Goal: Check status: Check status

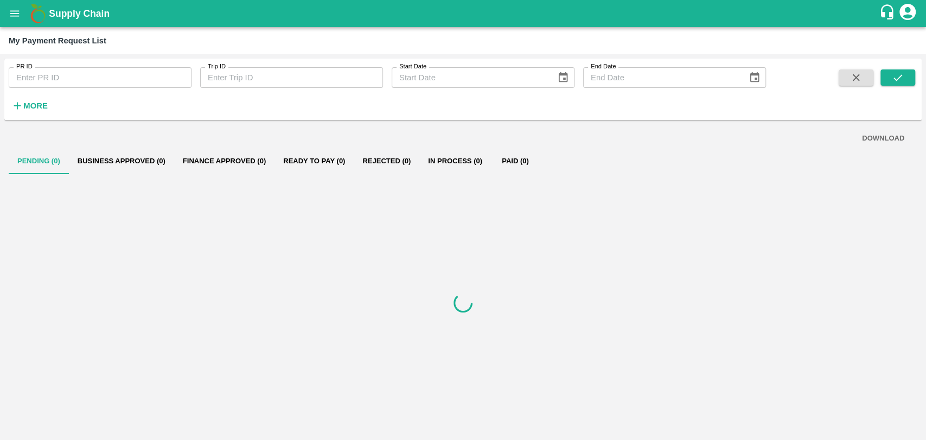
click at [21, 8] on icon "open drawer" at bounding box center [15, 14] width 12 height 12
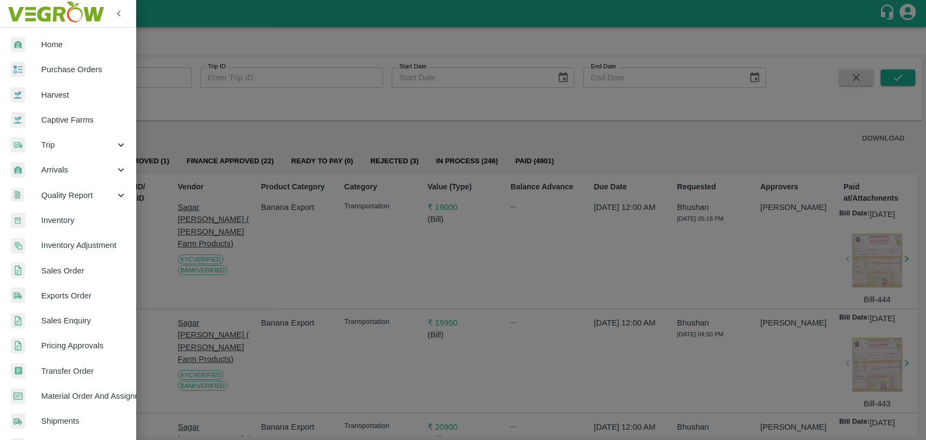
click at [60, 141] on span "Trip" at bounding box center [78, 145] width 74 height 12
click at [63, 170] on span "Fruit Movement" at bounding box center [88, 170] width 77 height 12
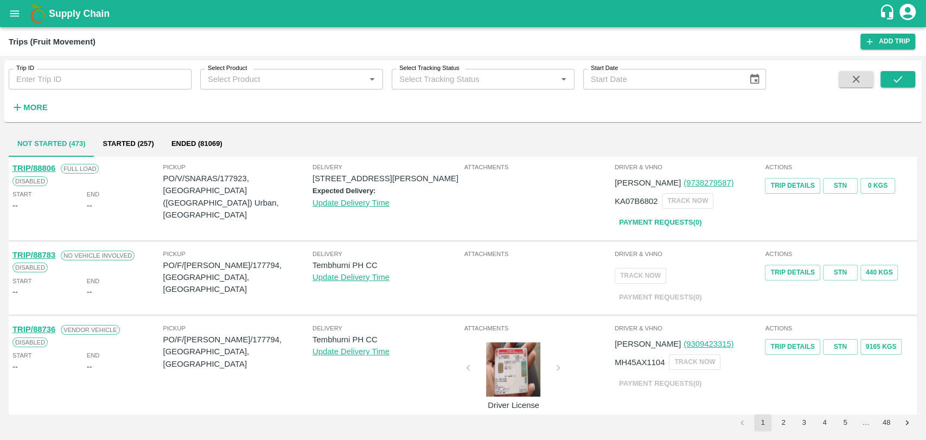
click at [20, 23] on button "open drawer" at bounding box center [14, 13] width 25 height 25
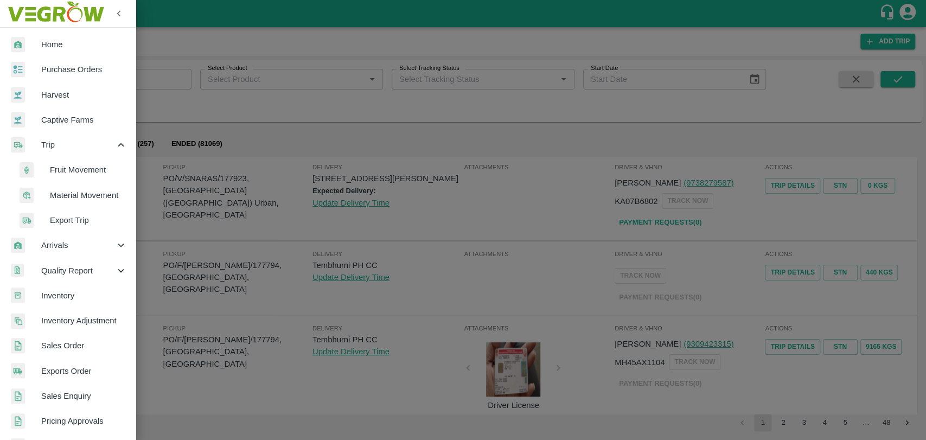
click at [74, 195] on span "Material Movement" at bounding box center [88, 195] width 77 height 12
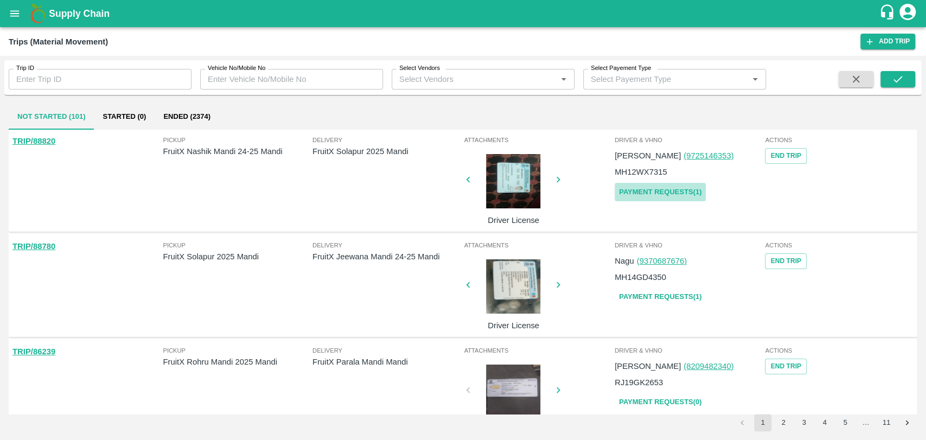
click at [667, 191] on link "Payment Requests( 1 )" at bounding box center [660, 192] width 91 height 19
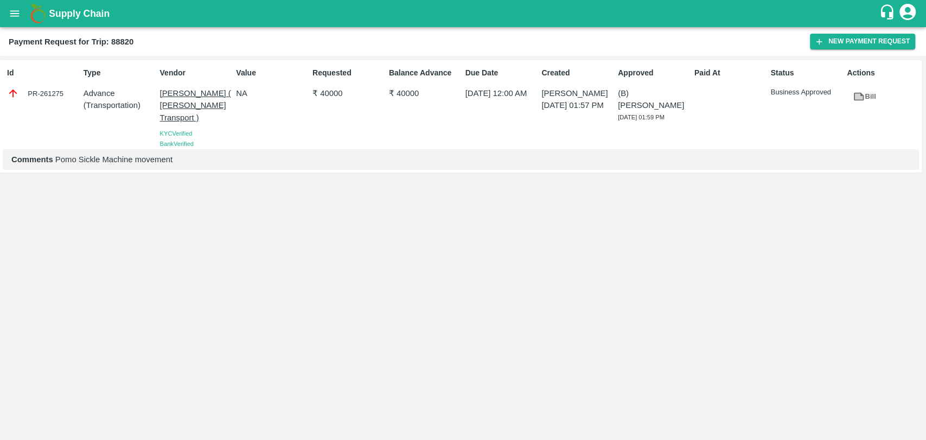
click at [846, 96] on div "Bill" at bounding box center [861, 94] width 38 height 23
click at [859, 94] on icon at bounding box center [859, 97] width 8 height 6
